Goal: Information Seeking & Learning: Learn about a topic

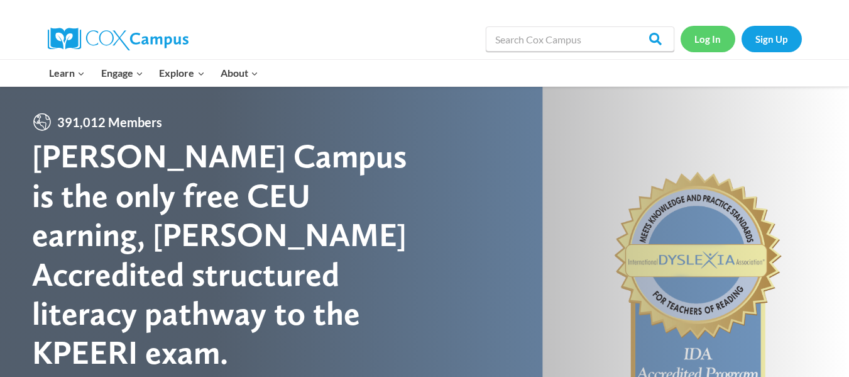
click at [713, 38] on link "Log In" at bounding box center [708, 39] width 55 height 26
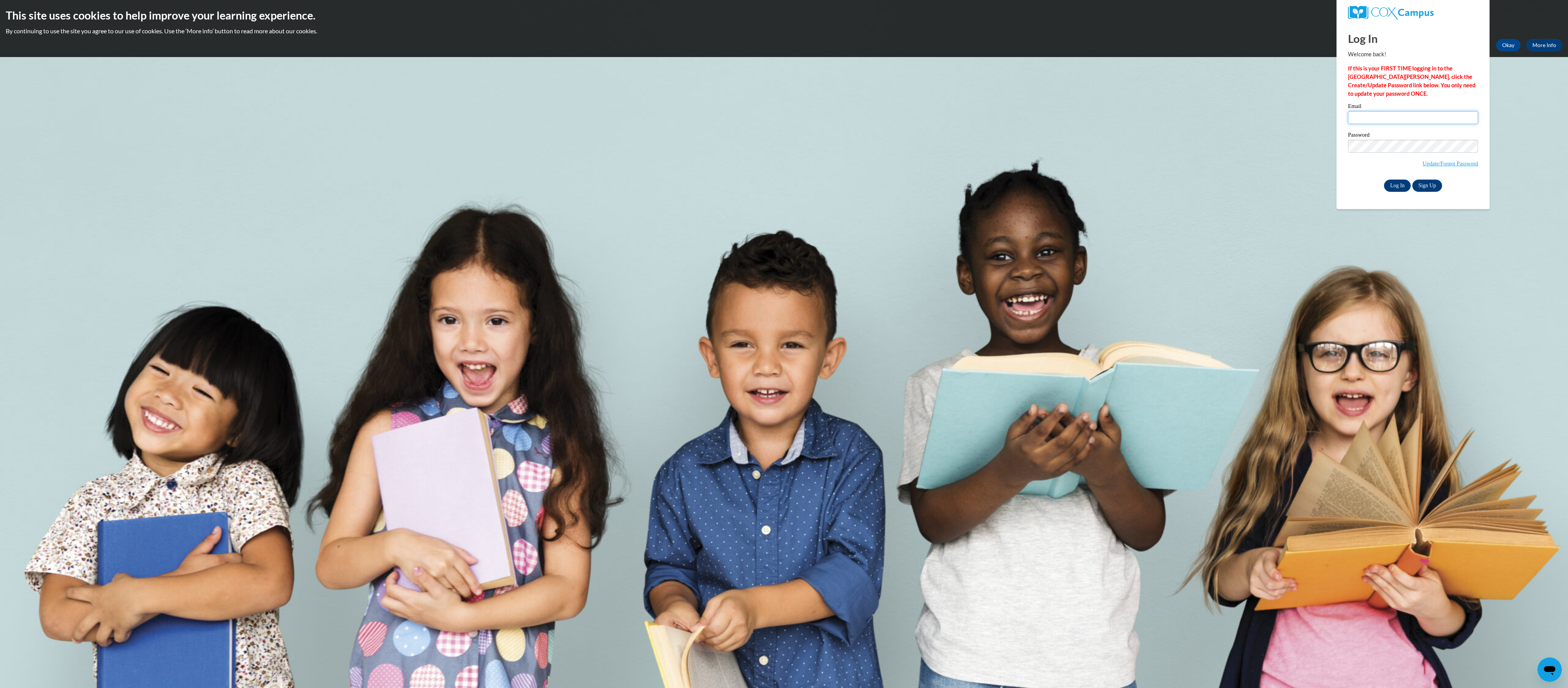
type input "dtift3137@stu.southernregional.edu"
click at [1402, 185] on input "Log In" at bounding box center [1398, 186] width 27 height 12
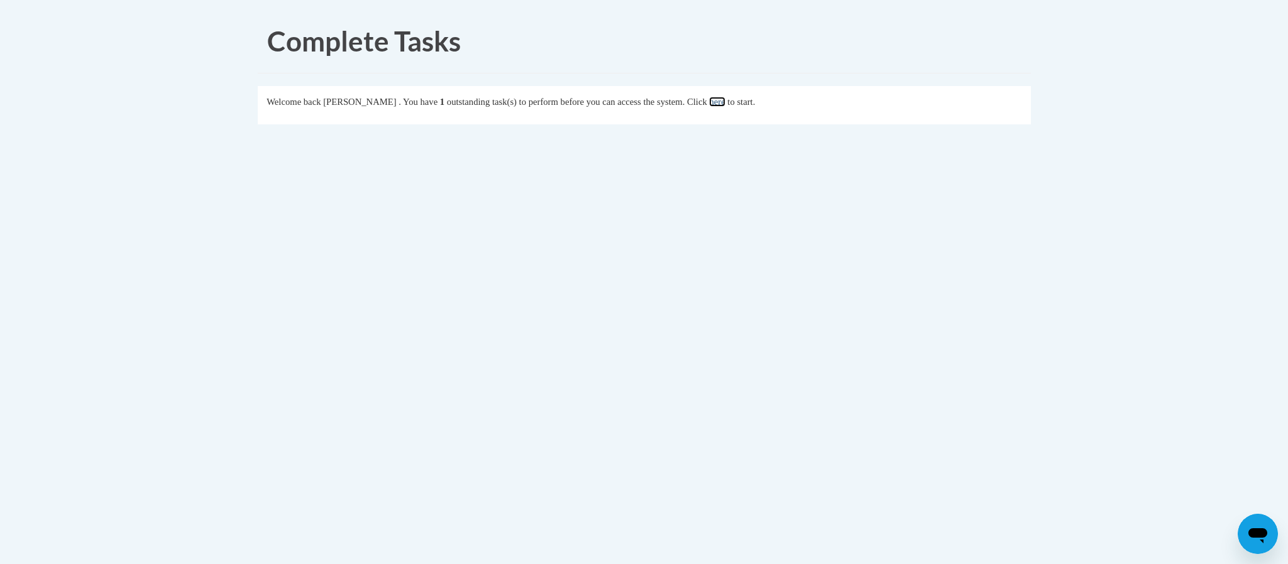
drag, startPoint x: 0, startPoint y: 0, endPoint x: 730, endPoint y: 102, distance: 736.9
click at [725, 102] on link "here" at bounding box center [717, 102] width 16 height 10
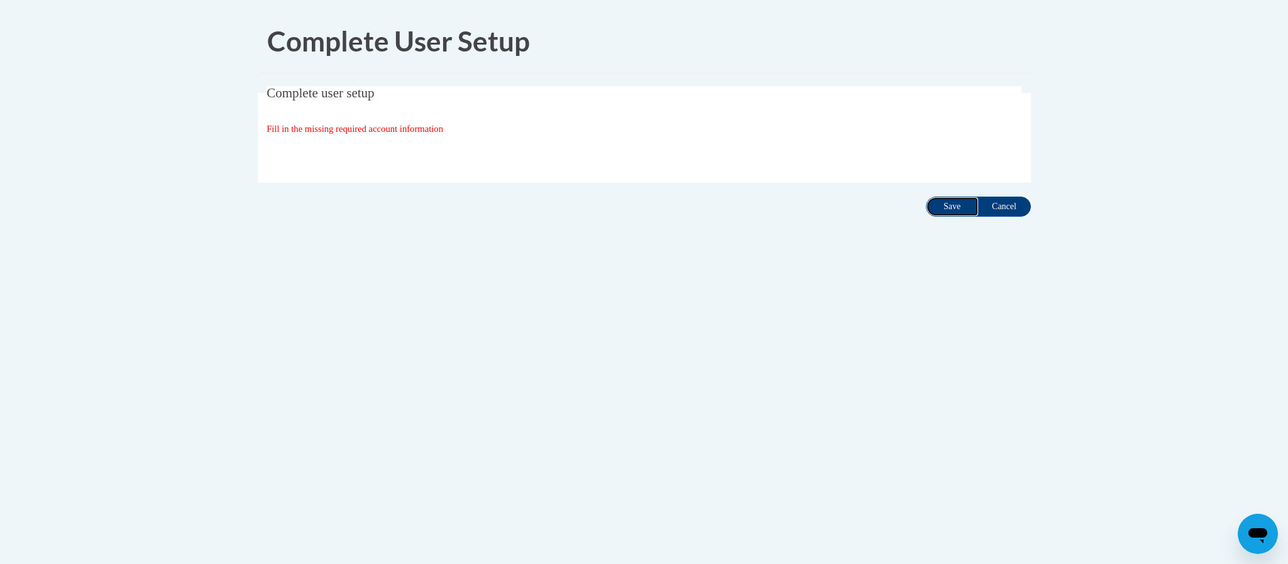
click at [944, 204] on input "Save" at bounding box center [952, 207] width 53 height 20
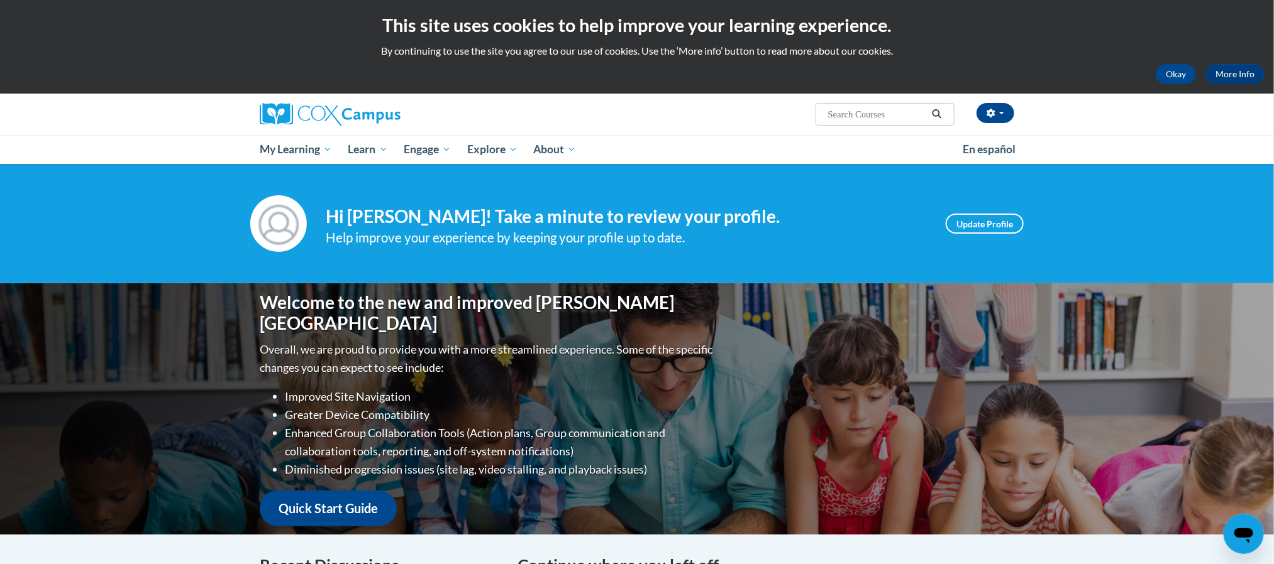
scroll to position [494, 0]
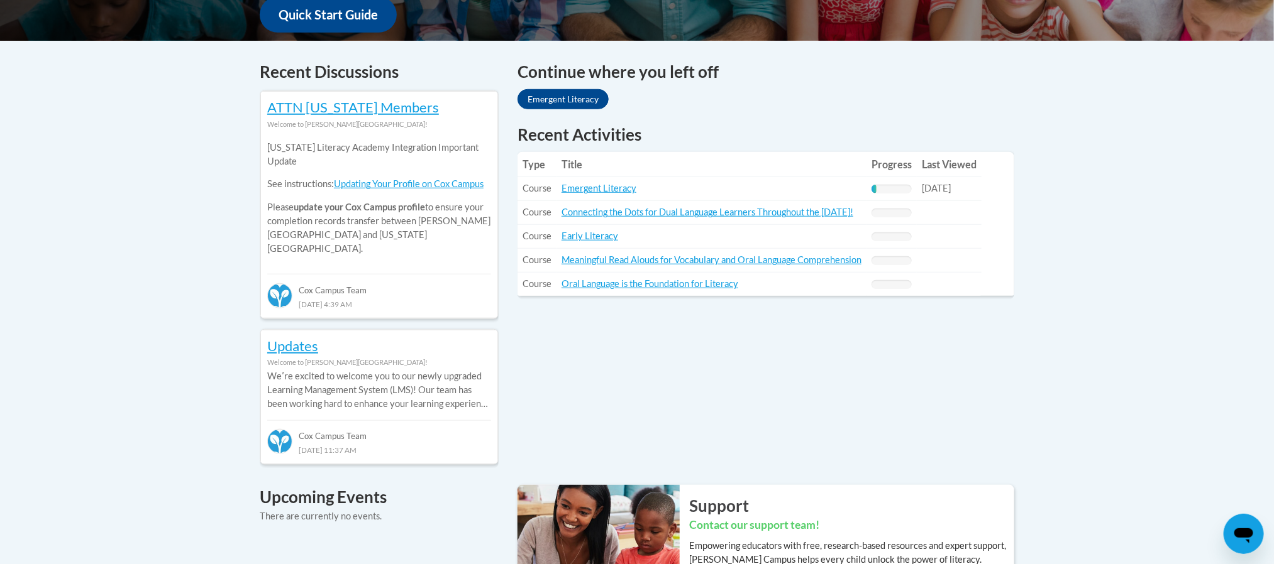
click at [1263, 214] on div "Your profile Hi Deliyah Tift! Take a minute to review your profile. Help improv…" at bounding box center [637, 362] width 1274 height 1384
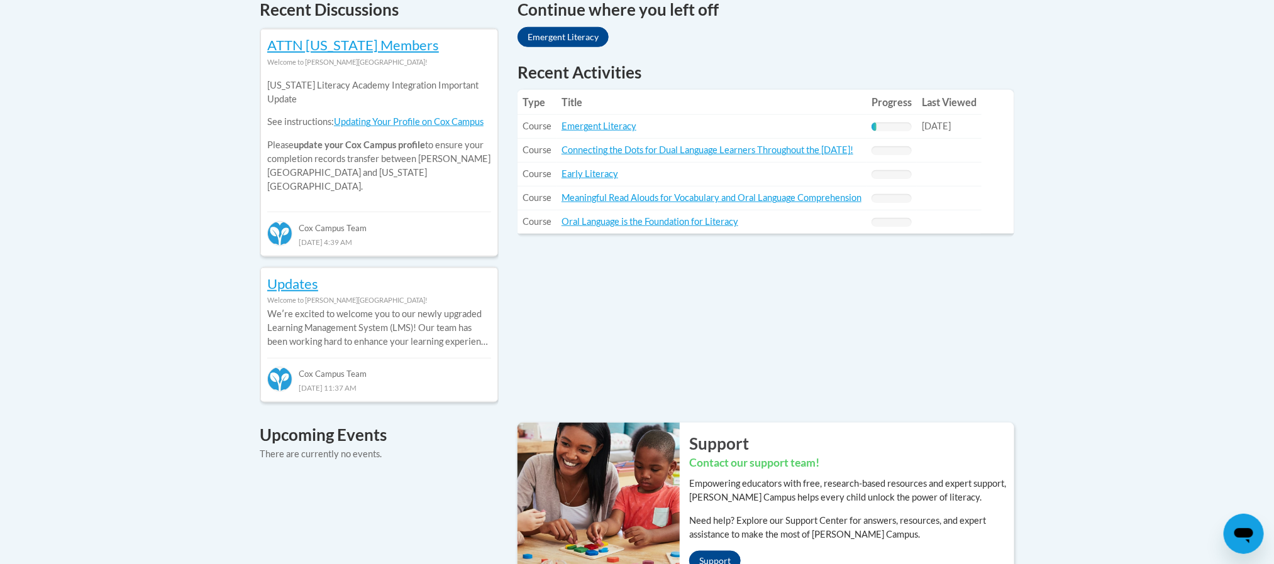
scroll to position [562, 0]
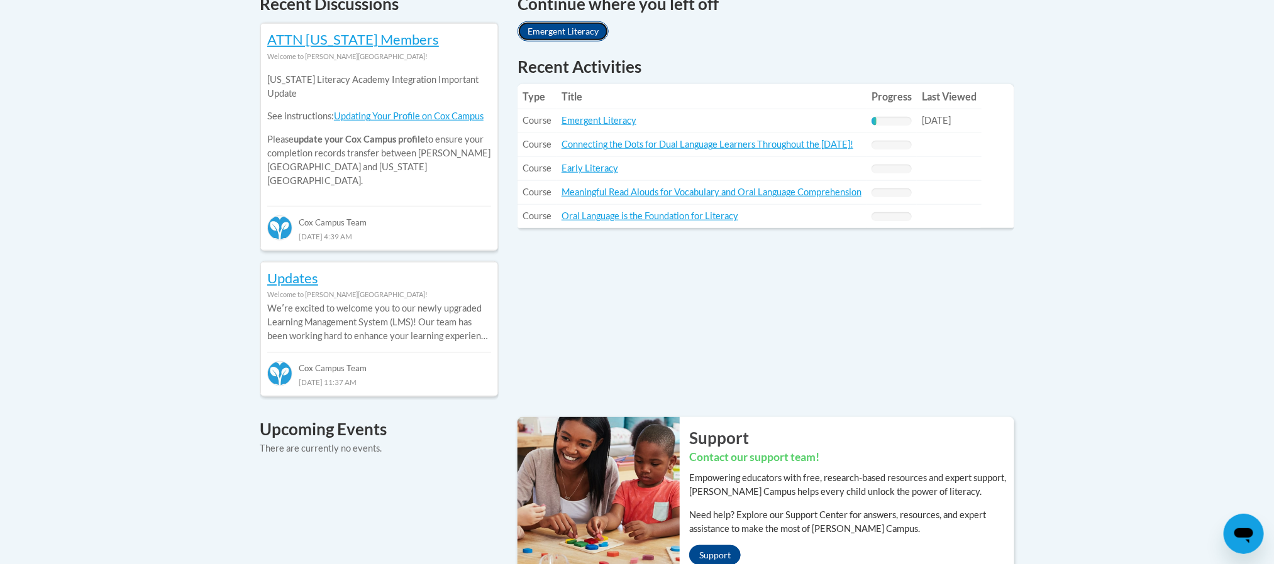
click at [600, 34] on link "Emergent Literacy" at bounding box center [562, 31] width 91 height 20
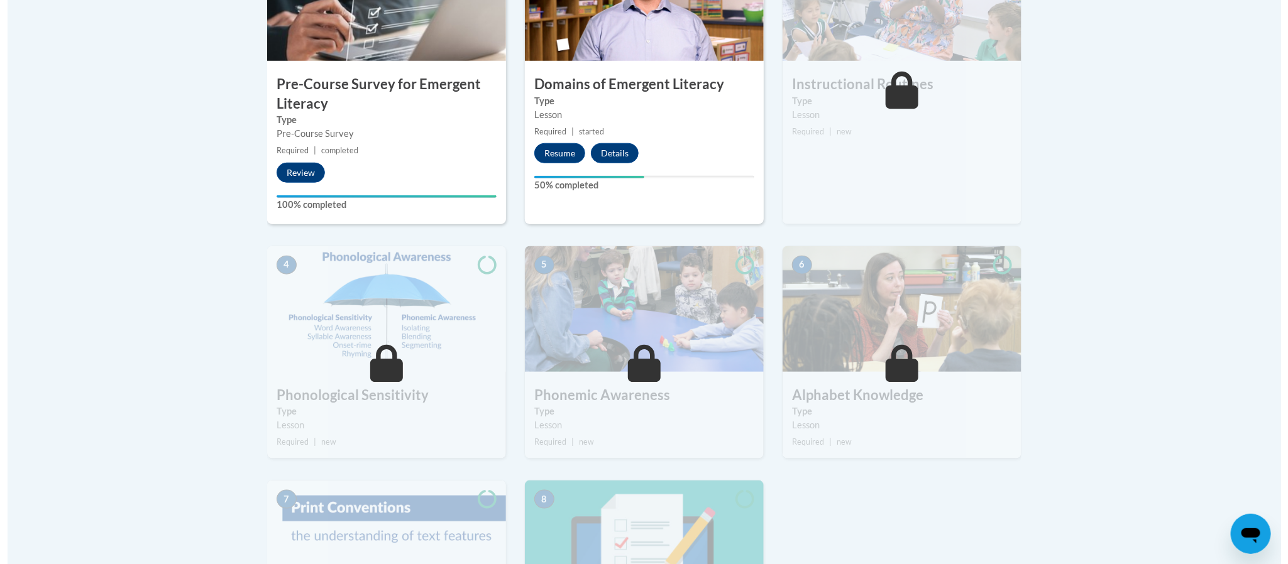
scroll to position [500, 0]
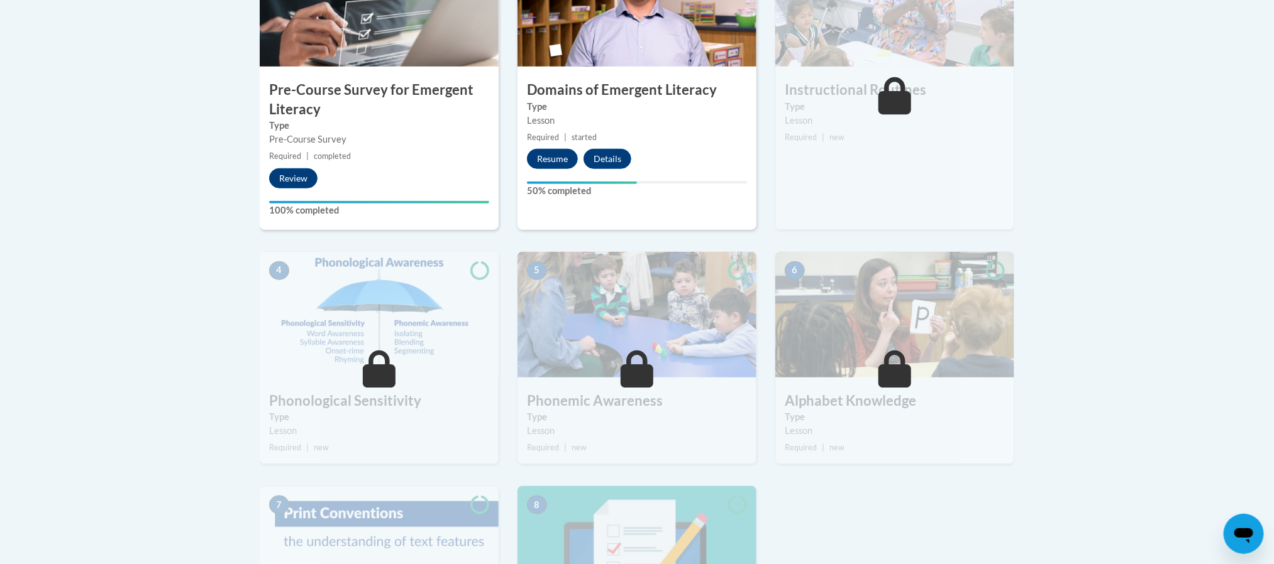
drag, startPoint x: 1287, startPoint y: 219, endPoint x: 1268, endPoint y: 260, distance: 45.6
click at [551, 158] on button "Resume" at bounding box center [552, 159] width 51 height 20
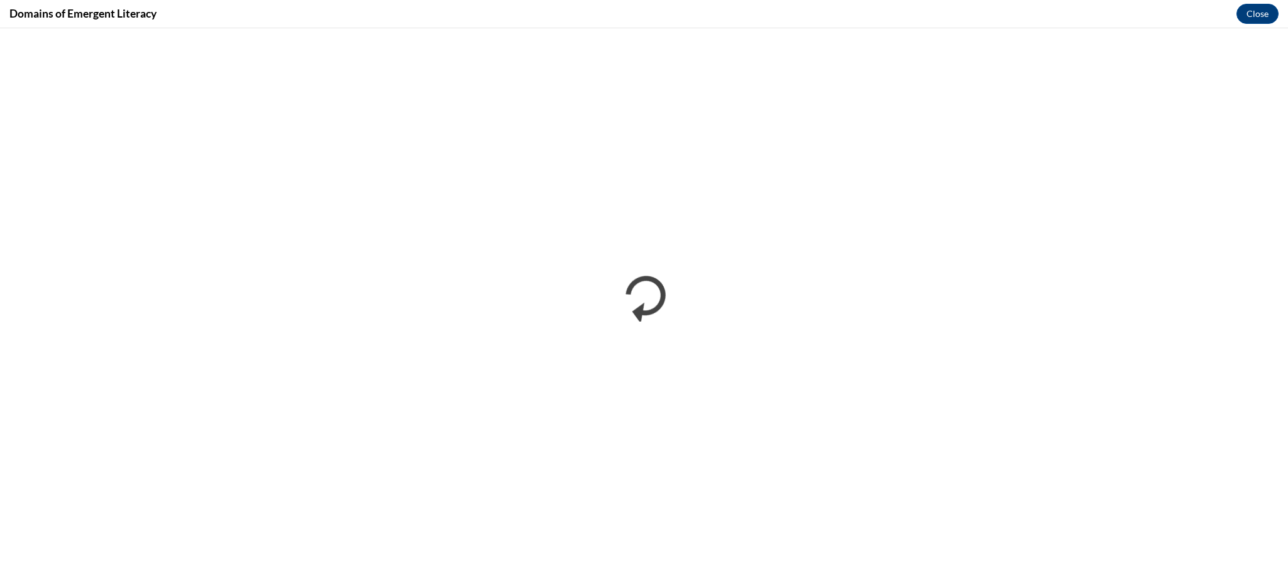
scroll to position [0, 0]
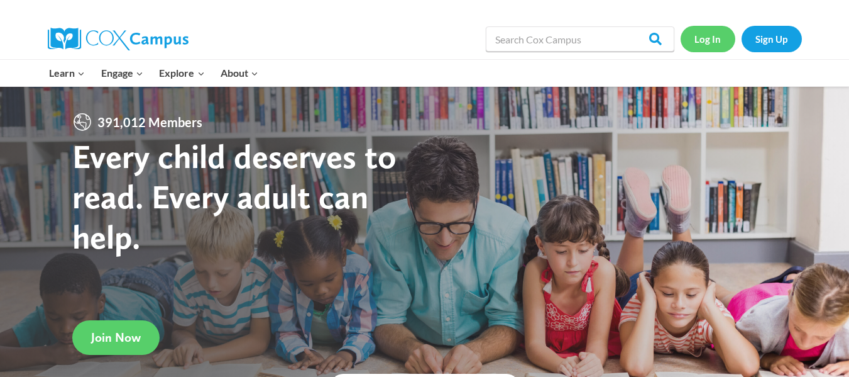
click at [724, 39] on link "Log In" at bounding box center [708, 39] width 55 height 26
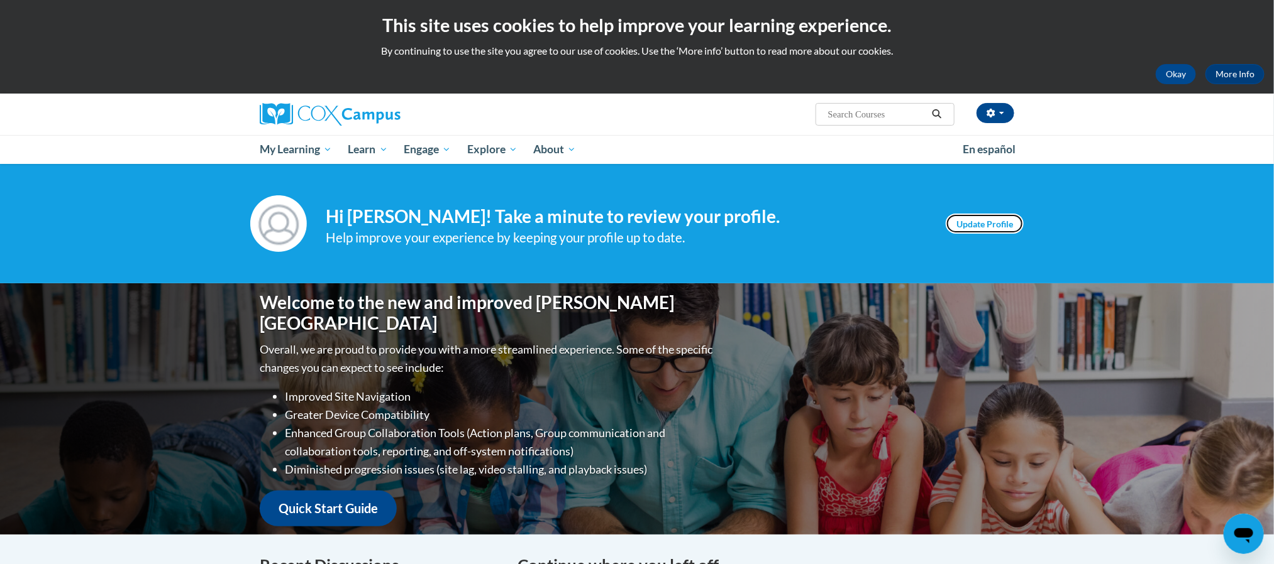
click at [976, 224] on link "Update Profile" at bounding box center [984, 224] width 78 height 20
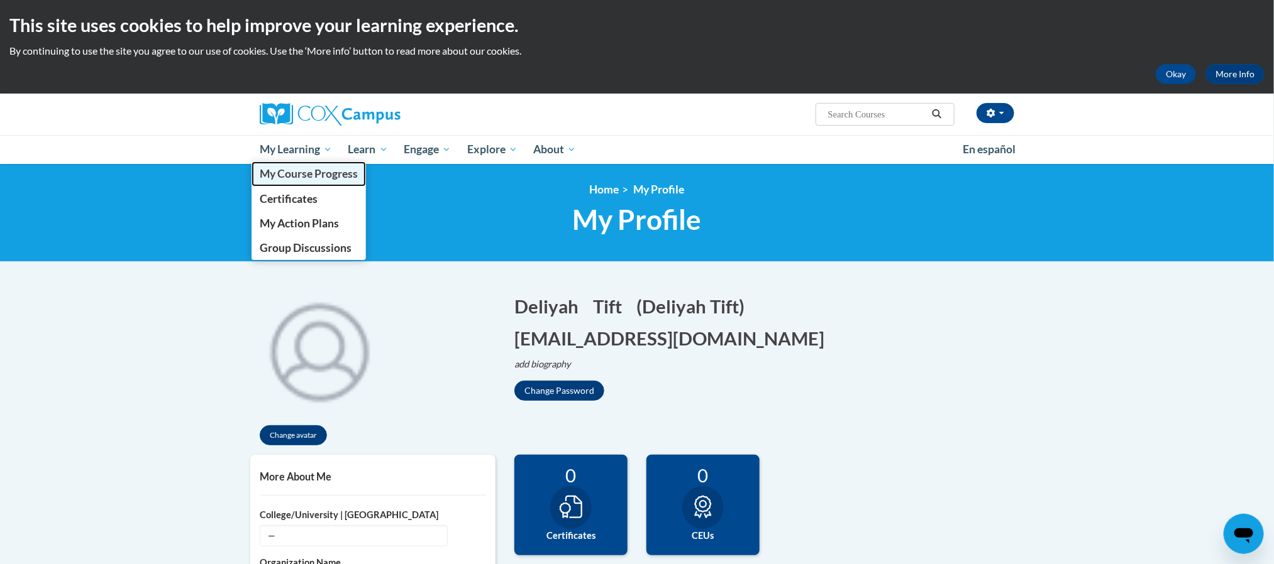
click at [323, 168] on span "My Course Progress" at bounding box center [309, 173] width 98 height 13
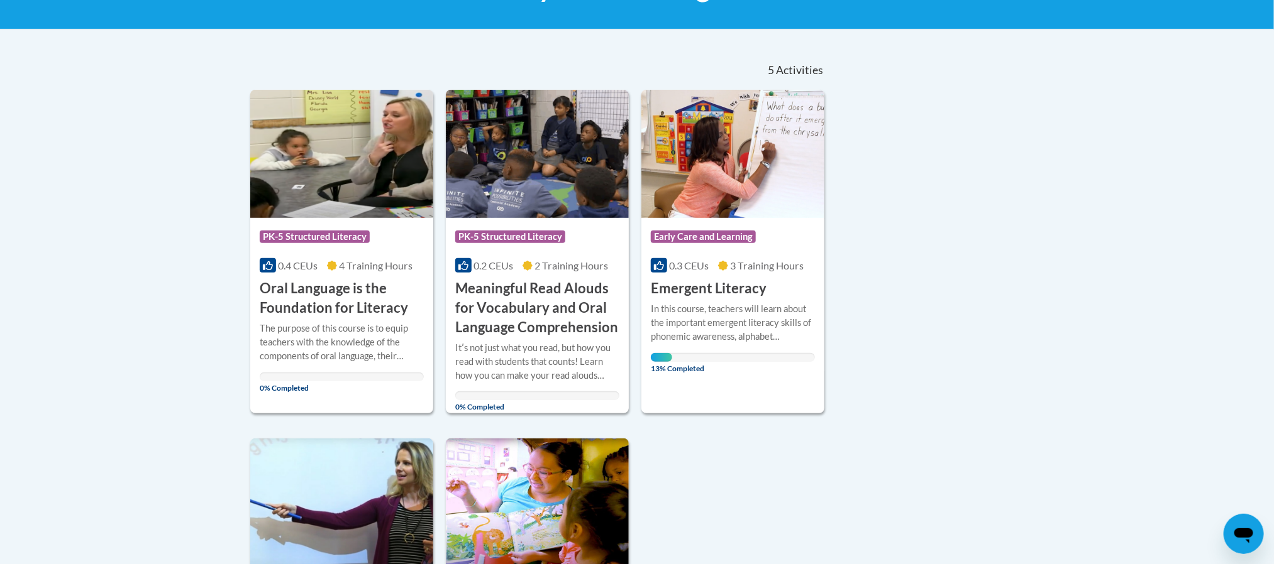
scroll to position [230, 0]
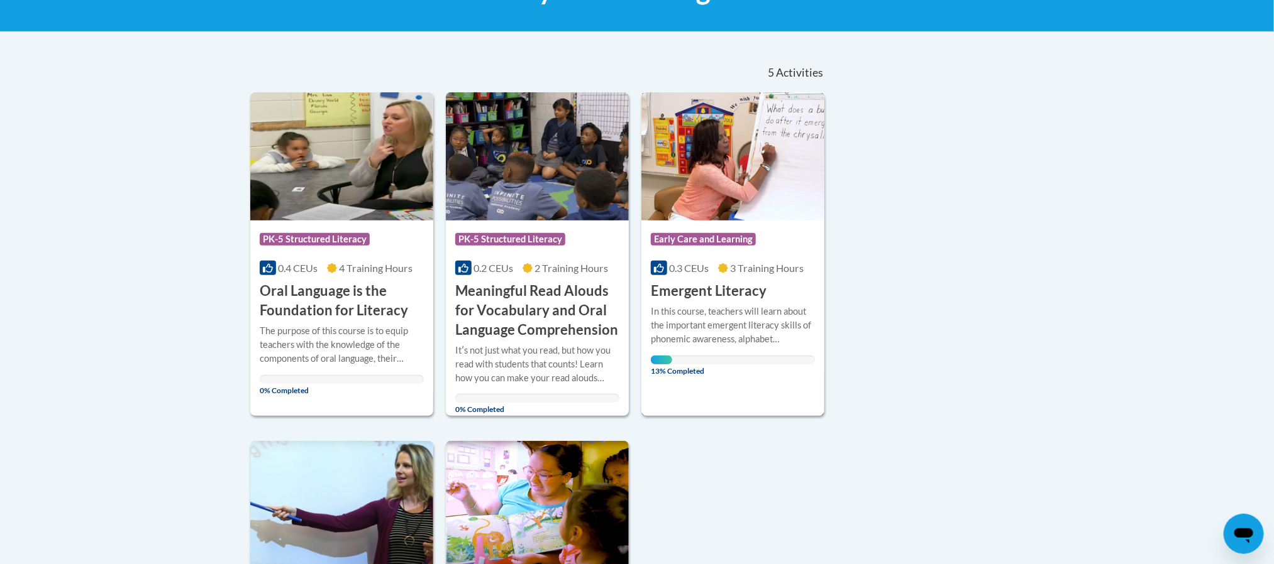
click at [739, 192] on img at bounding box center [732, 156] width 183 height 128
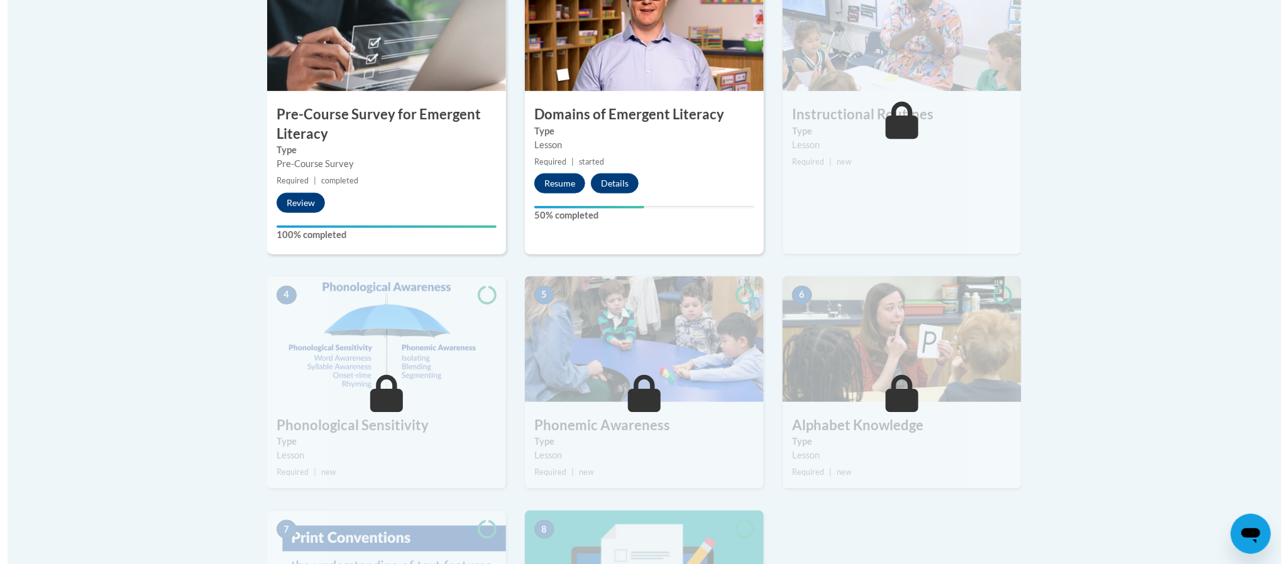
scroll to position [485, 0]
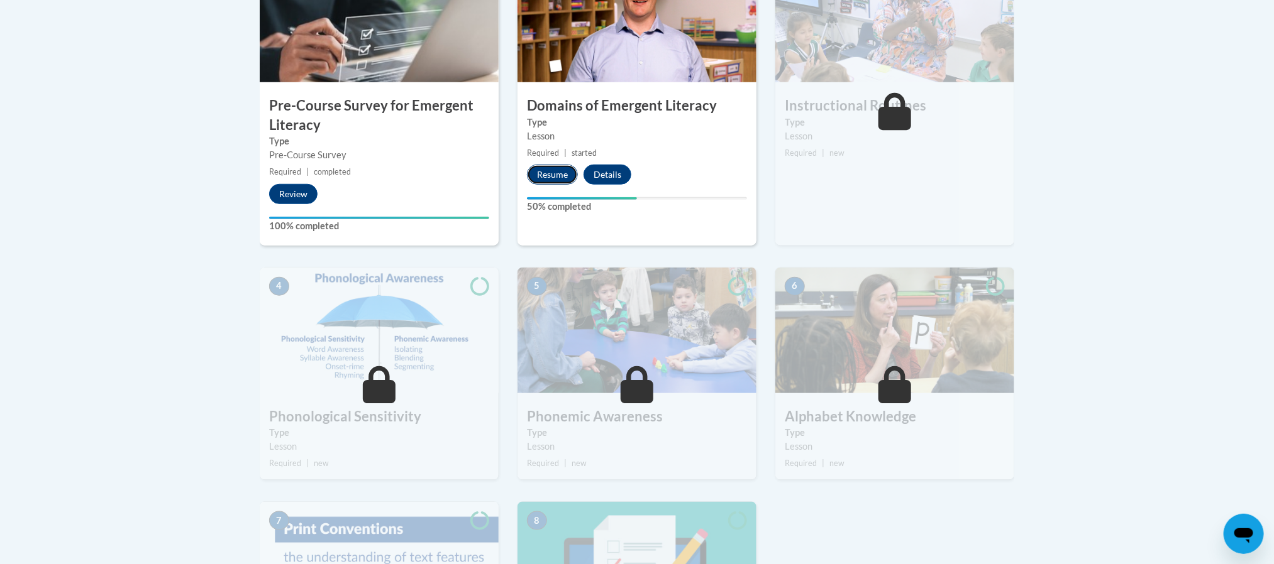
click at [543, 166] on button "Resume" at bounding box center [552, 175] width 51 height 20
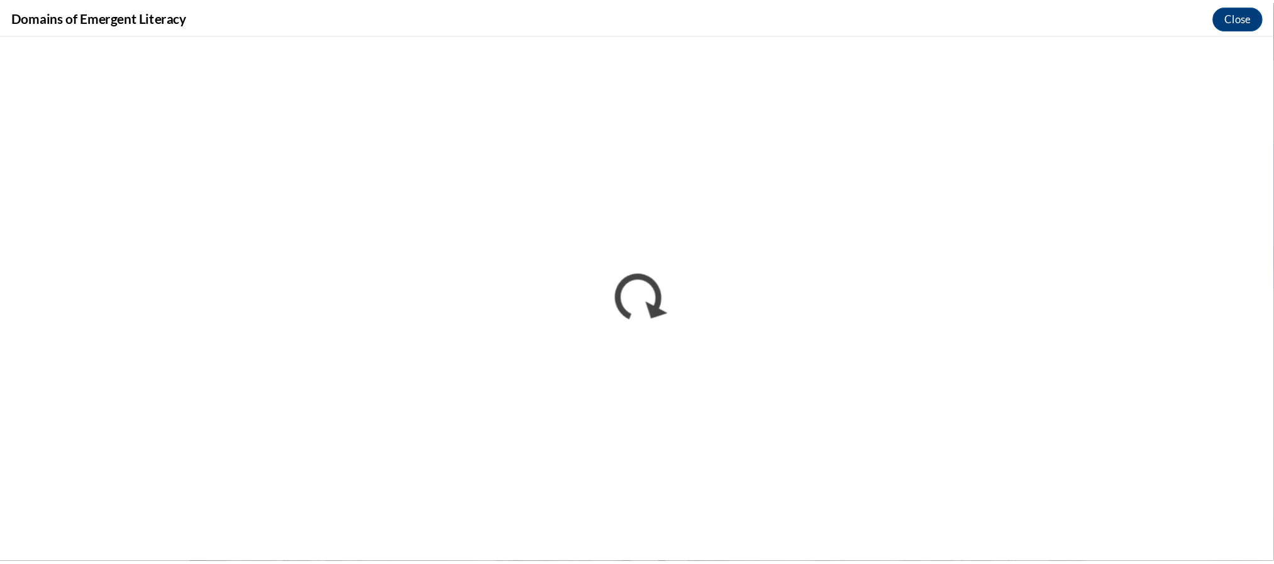
scroll to position [45, 0]
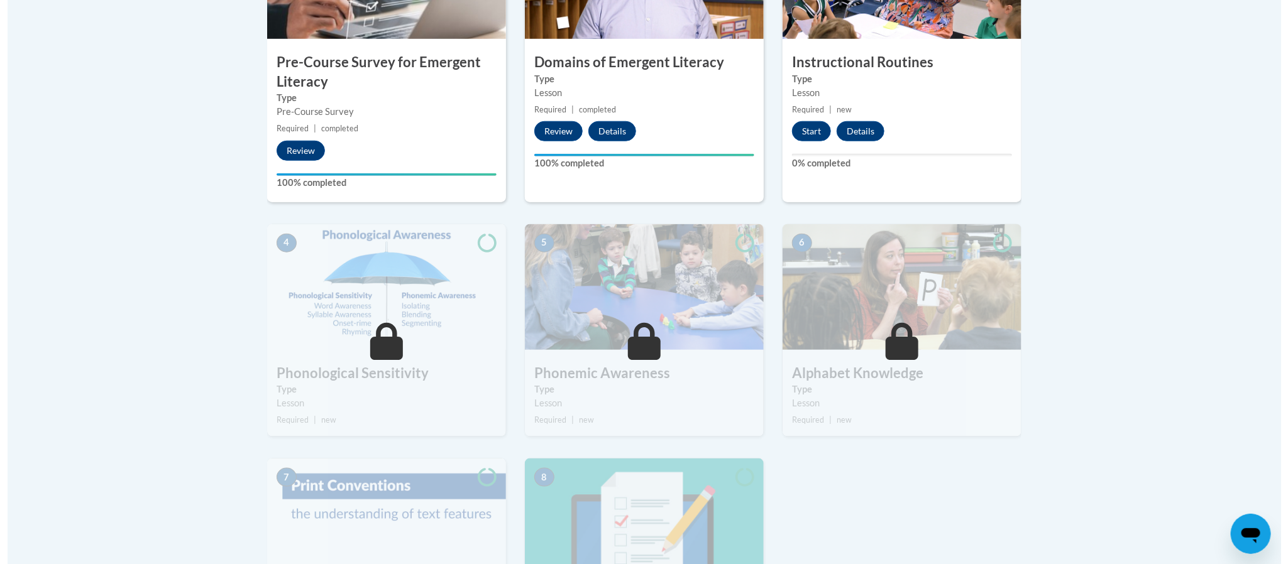
scroll to position [534, 0]
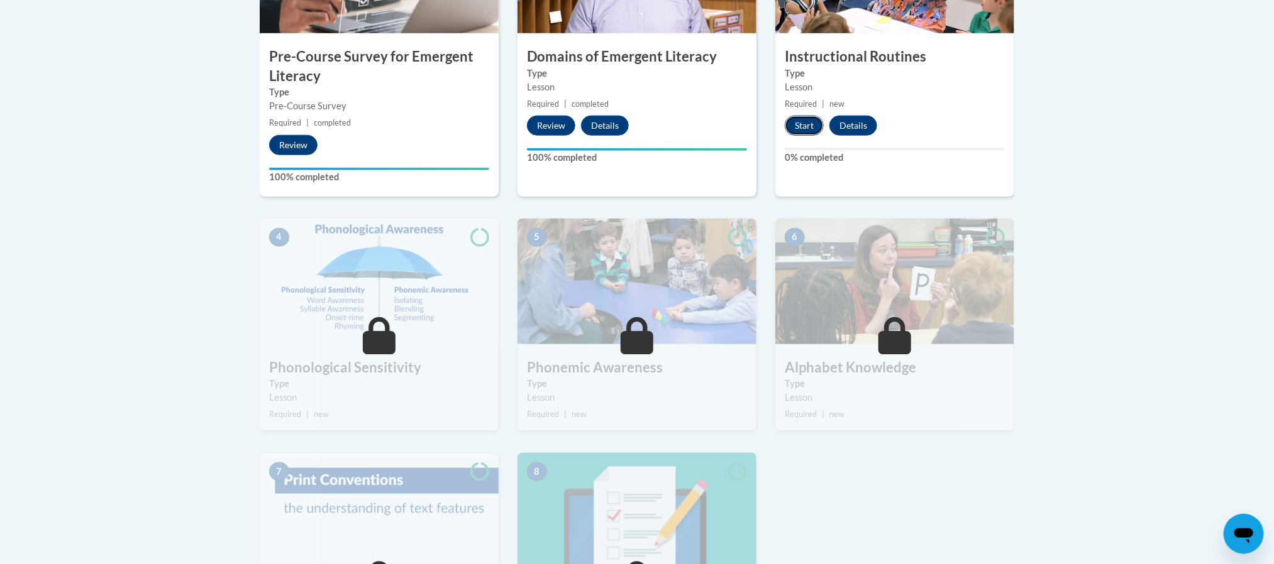
click at [804, 126] on button "Start" at bounding box center [803, 126] width 39 height 20
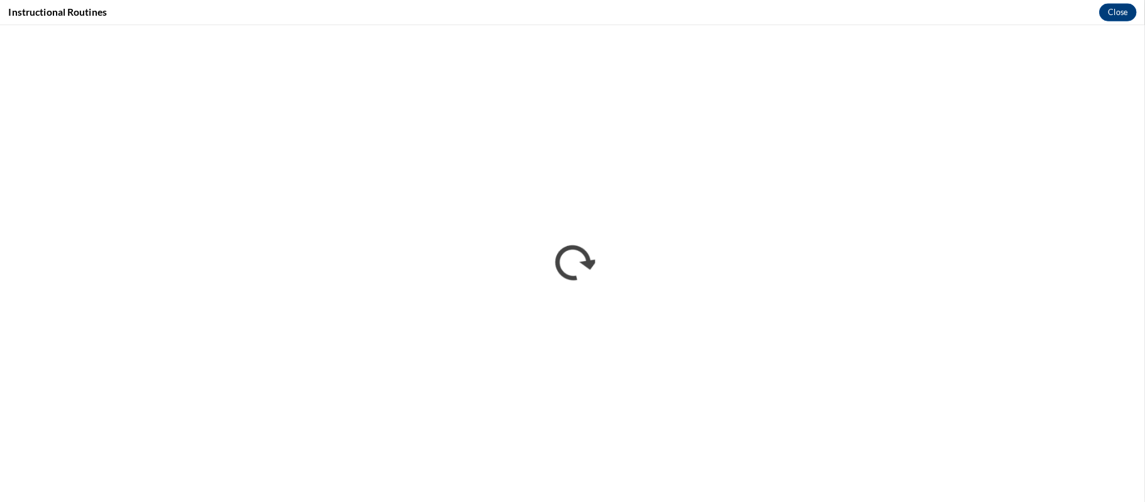
scroll to position [417, 0]
